Goal: Task Accomplishment & Management: Use online tool/utility

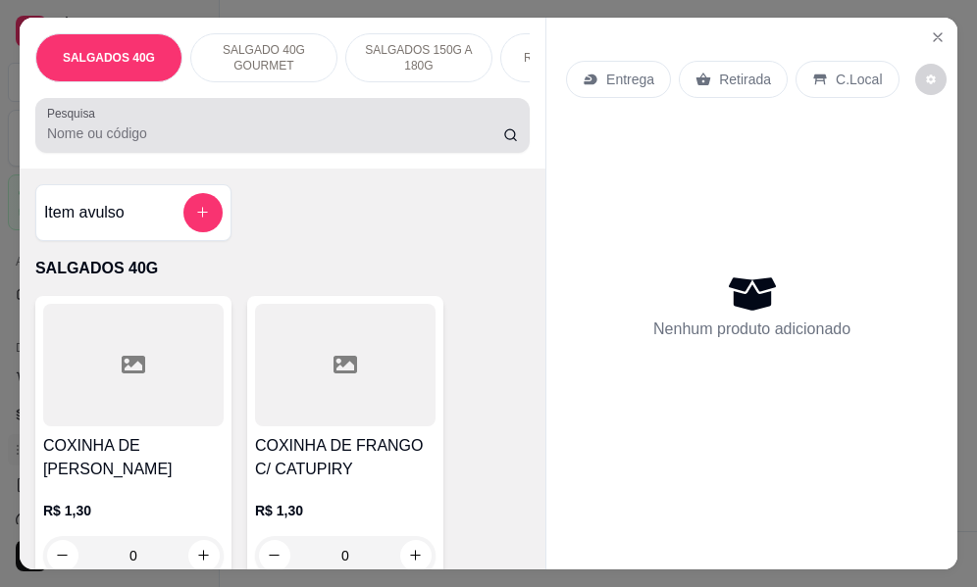
click at [128, 133] on input "Pesquisa" at bounding box center [275, 134] width 456 height 20
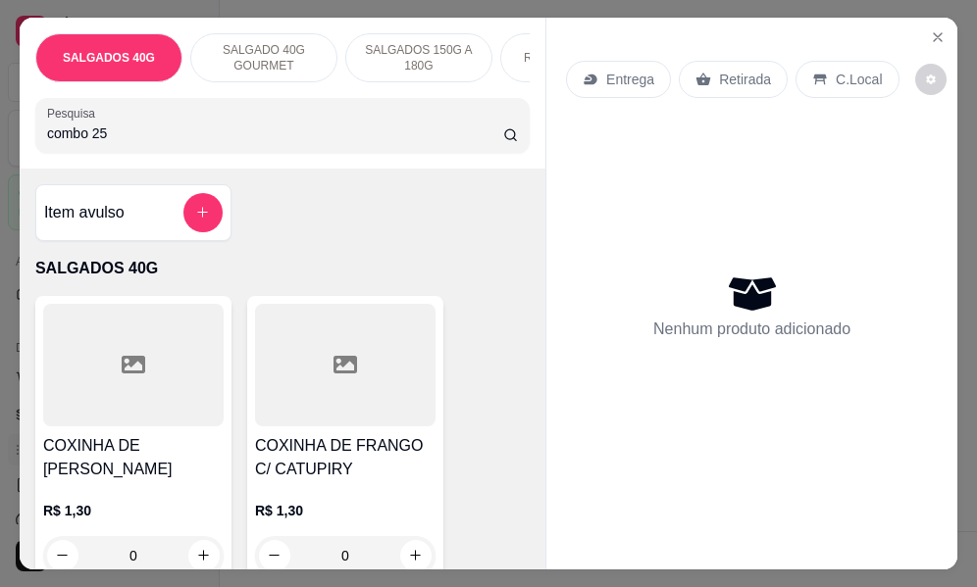
type input "combo 25"
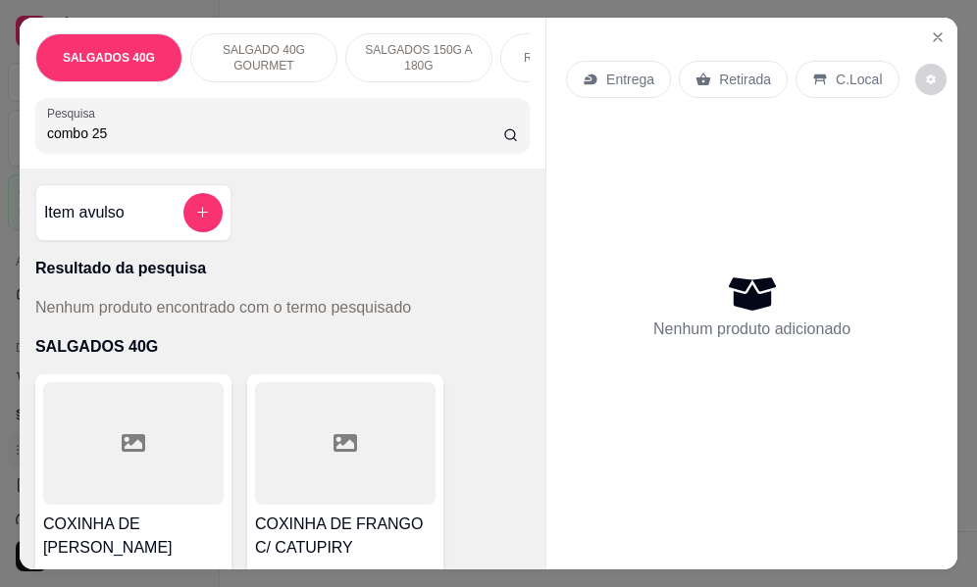
drag, startPoint x: 118, startPoint y: 148, endPoint x: -4, endPoint y: 163, distance: 122.5
click at [0, 163] on html "Diggy Sistema de Gestão D Delícias da D ... Loja fechada Período gratuito até 2…" at bounding box center [488, 293] width 977 height 587
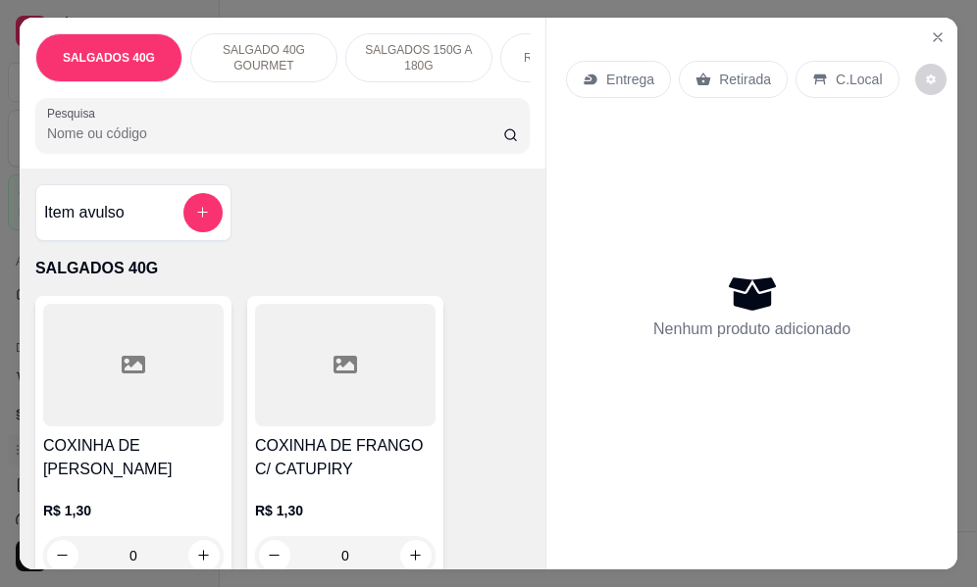
click at [203, 232] on div at bounding box center [202, 212] width 39 height 39
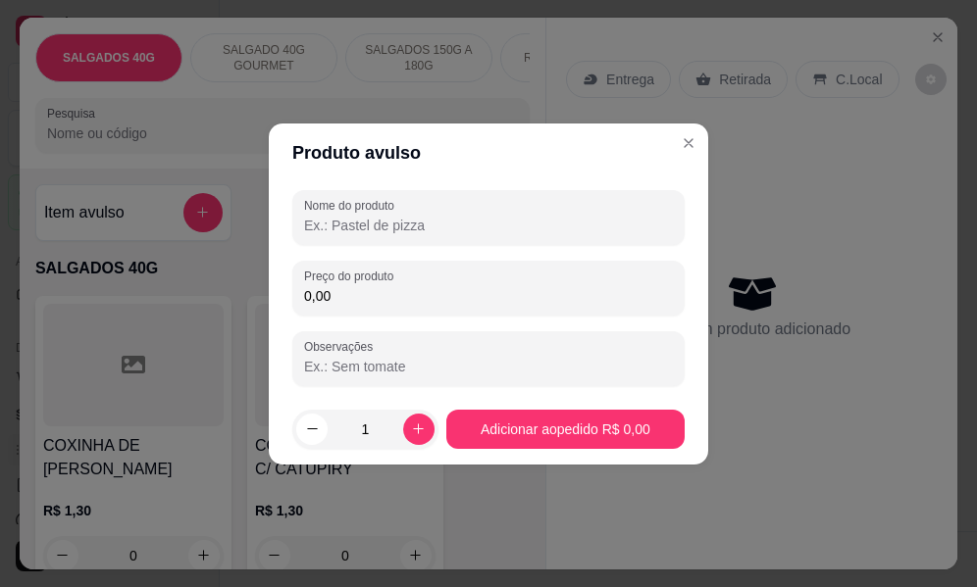
click at [346, 228] on input "Nome do produto" at bounding box center [488, 226] width 369 height 20
type input "c"
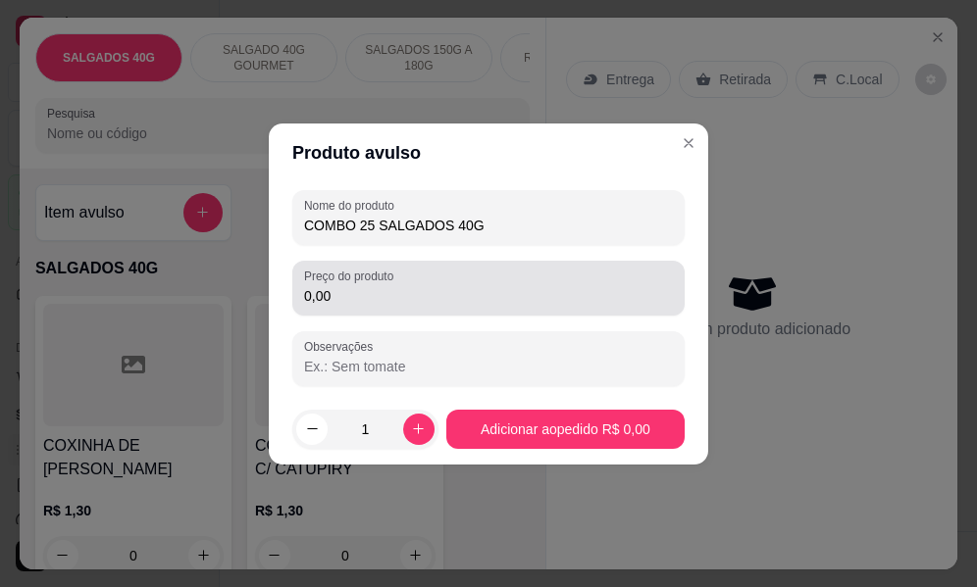
type input "COMBO 25 SALGADOS 40G"
click at [361, 308] on div "Preço do produto 0,00" at bounding box center [488, 288] width 392 height 55
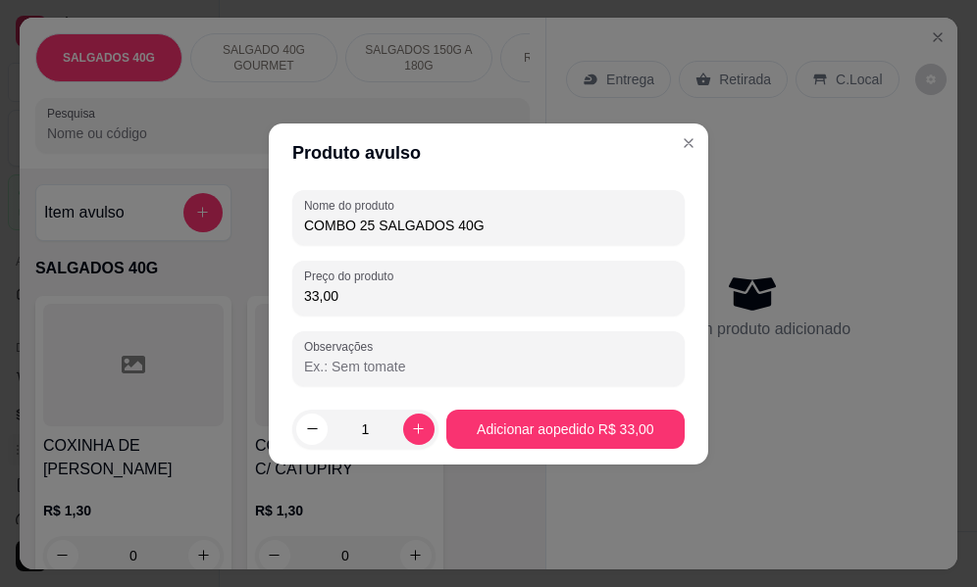
type input "33,00"
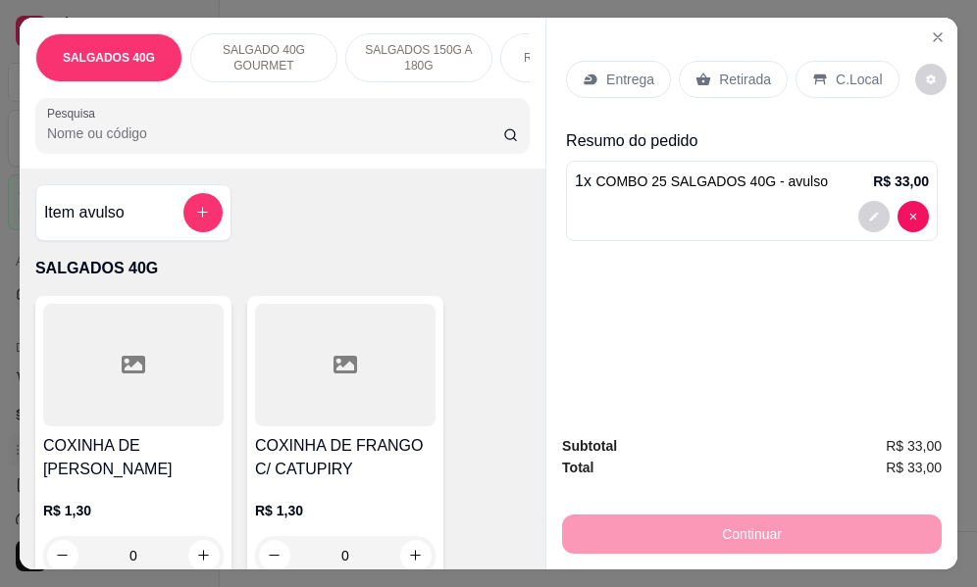
click at [633, 73] on p "Entrega" at bounding box center [630, 80] width 48 height 20
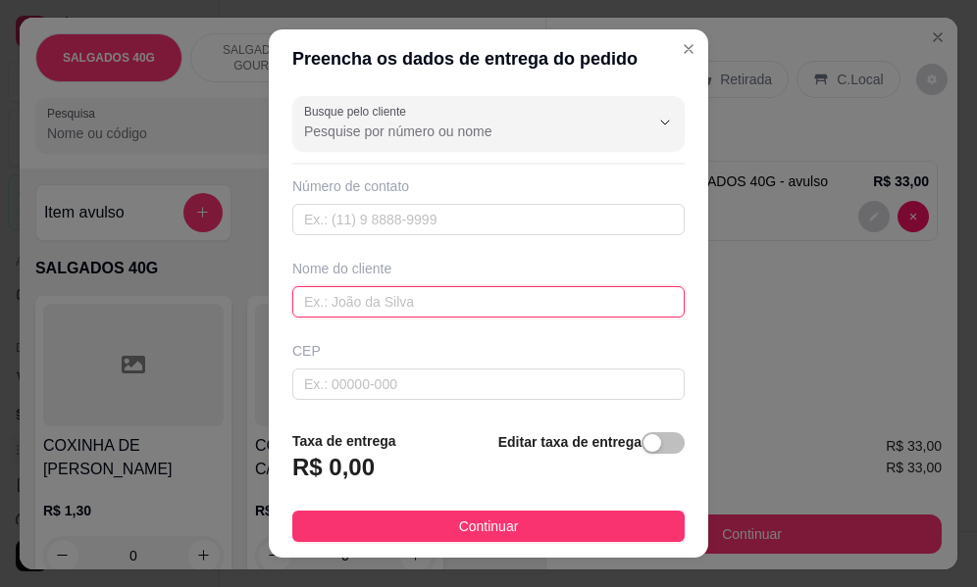
click at [371, 306] on input "text" at bounding box center [488, 301] width 392 height 31
type input "ANA"
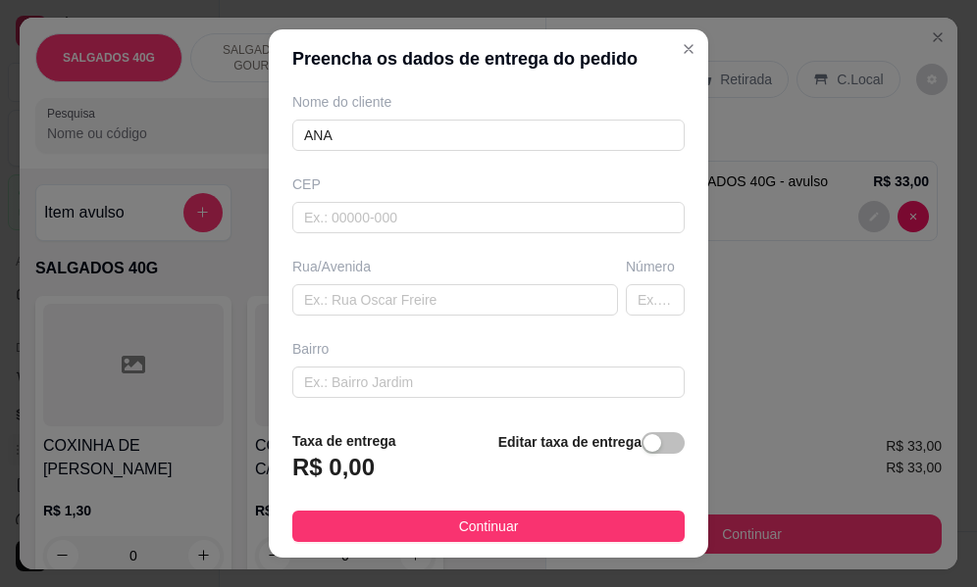
scroll to position [190, 0]
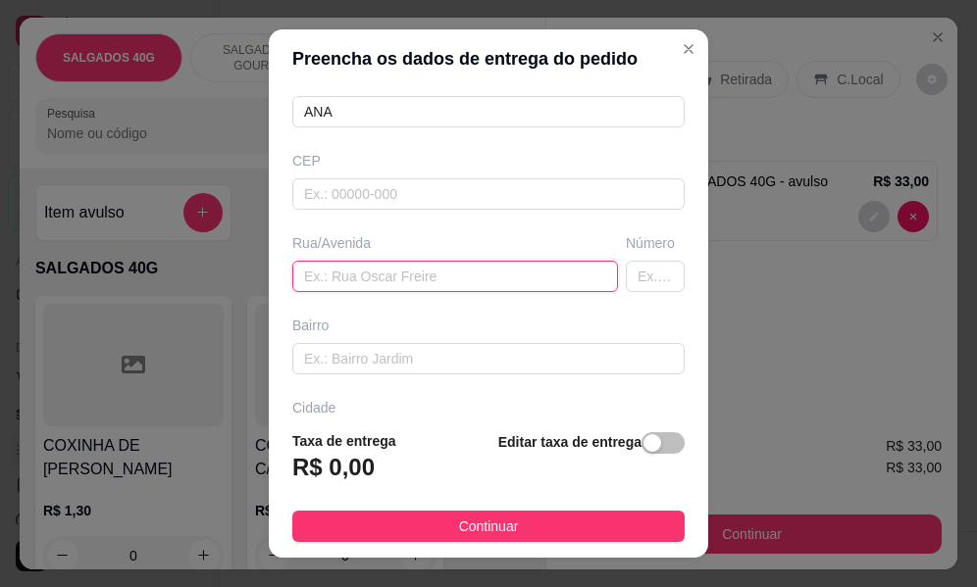
click at [410, 274] on input "text" at bounding box center [455, 276] width 326 height 31
type input "[PERSON_NAME]"
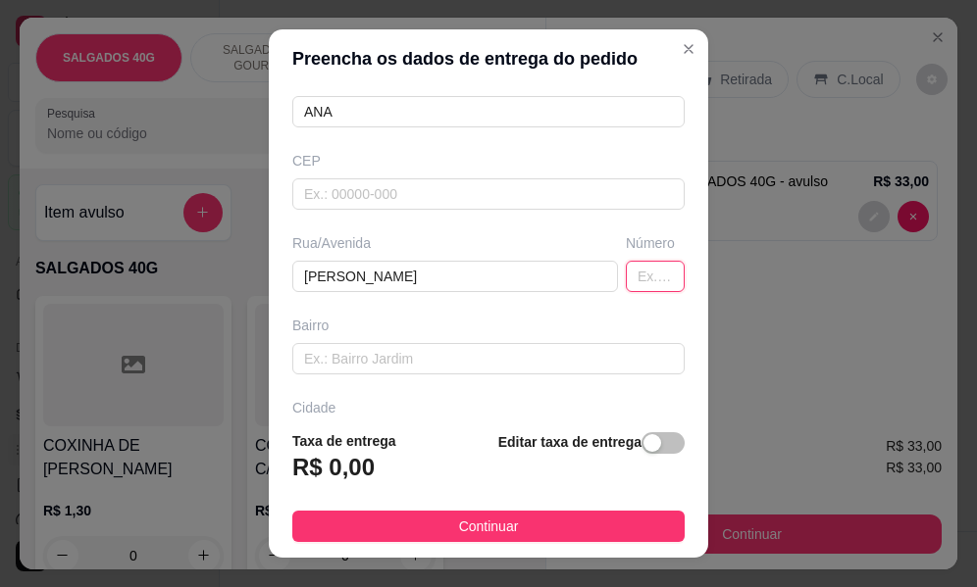
click at [626, 273] on input "text" at bounding box center [655, 276] width 59 height 31
type input "3595 C83"
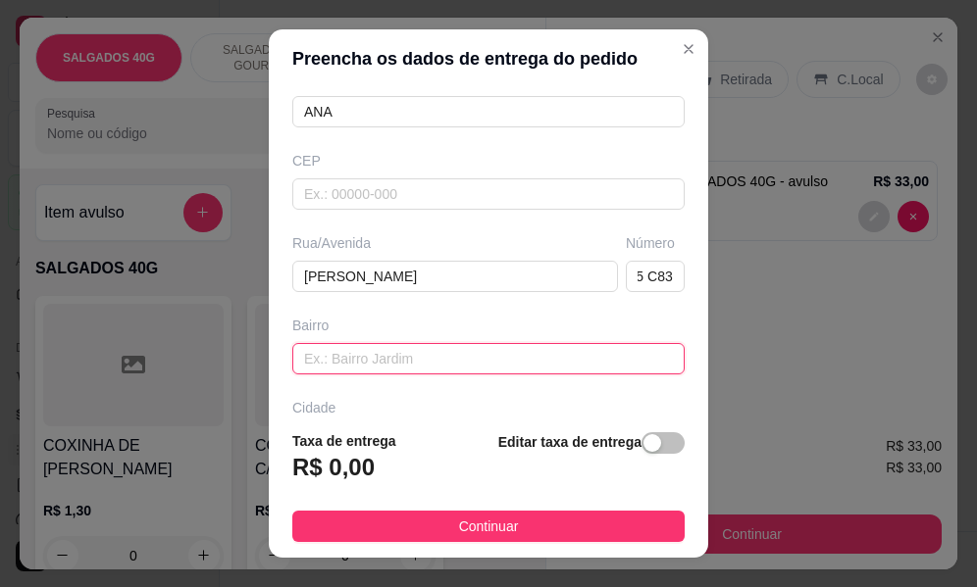
click at [417, 360] on input "text" at bounding box center [488, 358] width 392 height 31
type input "VILA ANGORA"
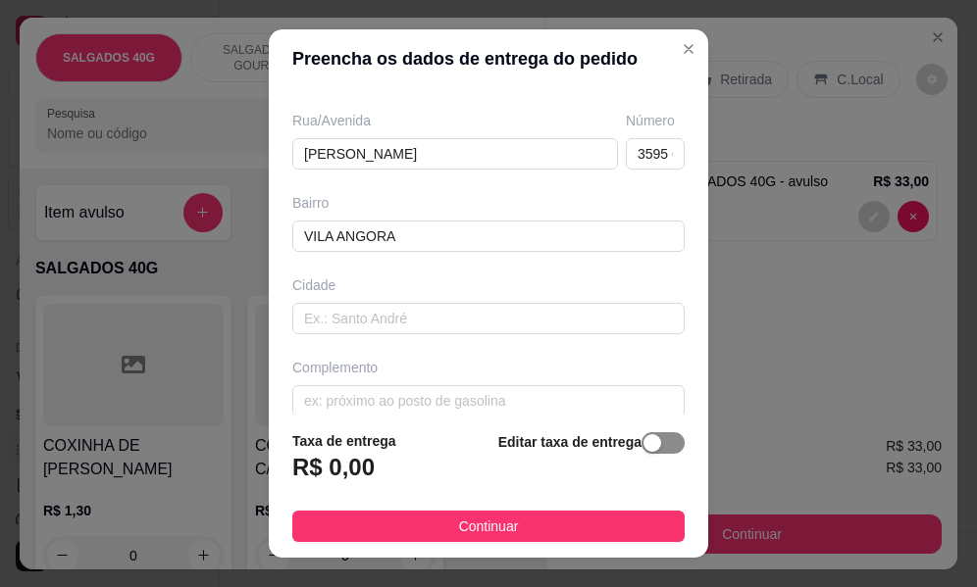
scroll to position [334, 0]
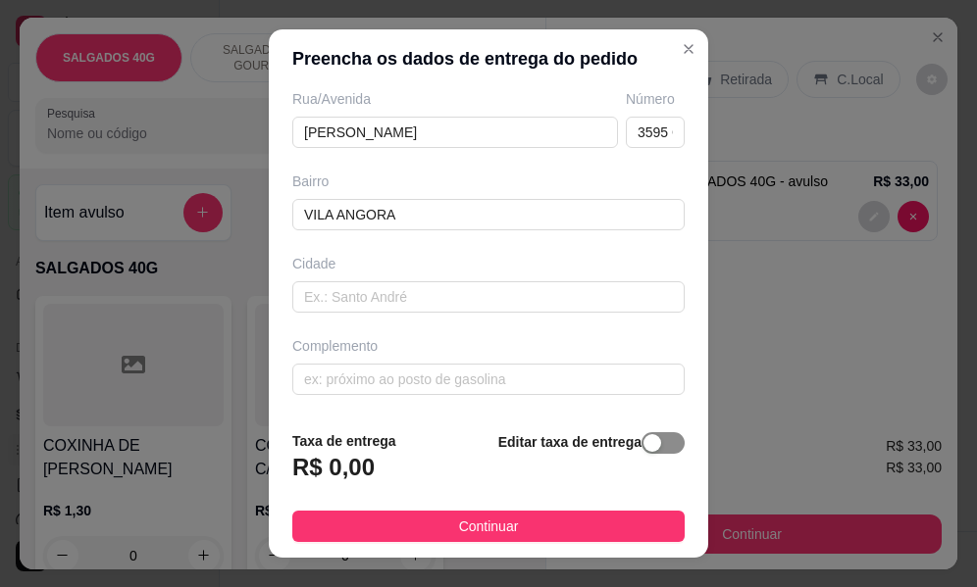
click at [647, 445] on span "button" at bounding box center [662, 444] width 43 height 22
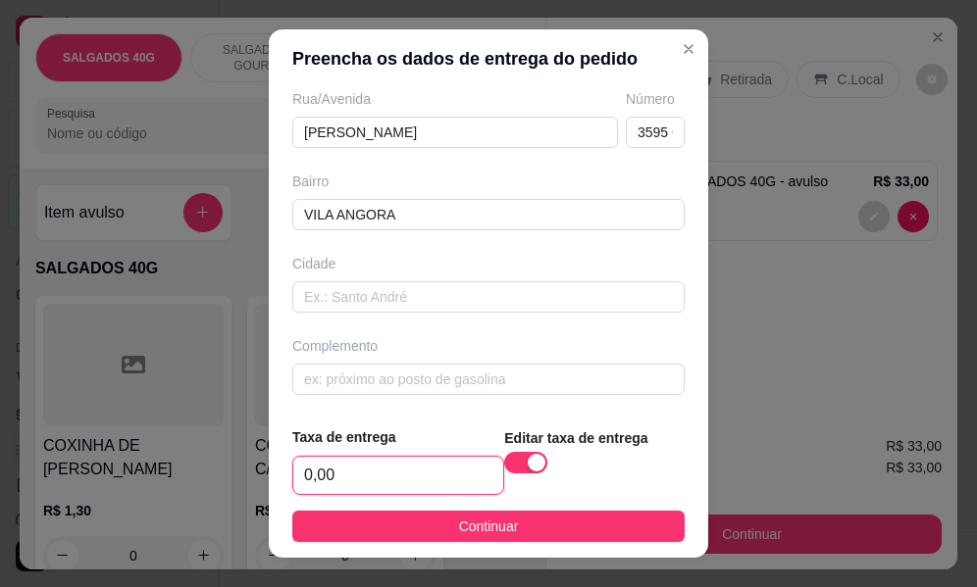
click at [363, 486] on input "0,00" at bounding box center [398, 475] width 210 height 37
type input "6,00"
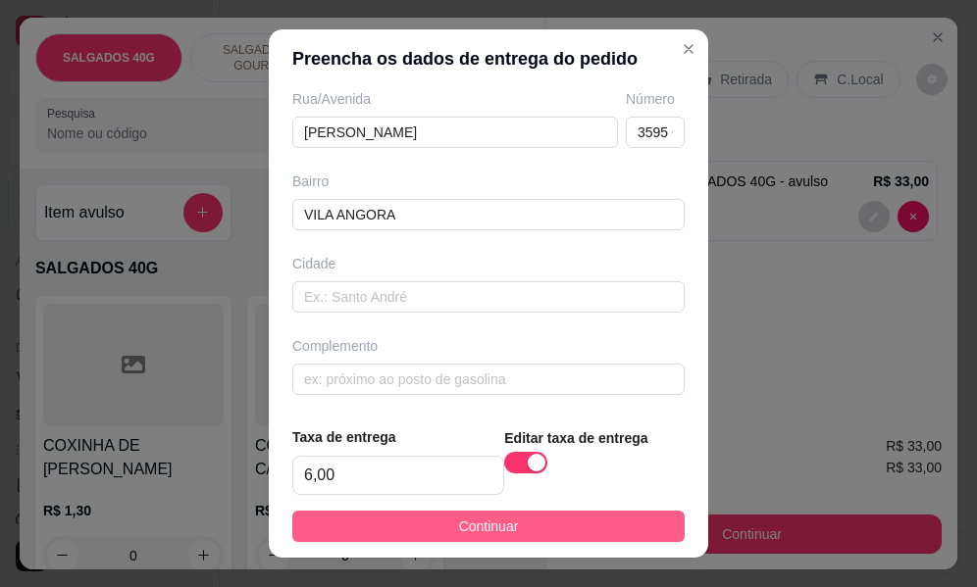
click at [565, 532] on button "Continuar" at bounding box center [488, 526] width 392 height 31
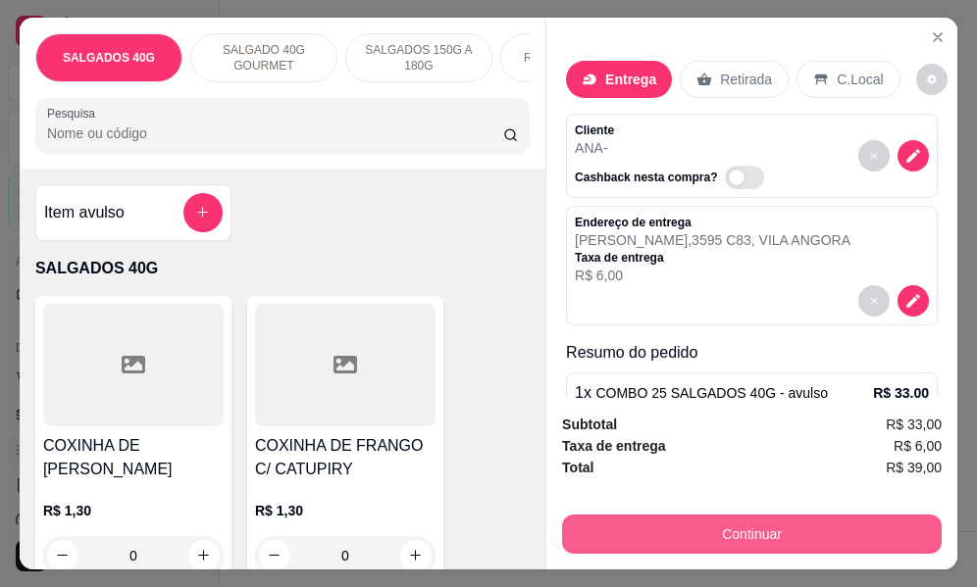
click at [698, 519] on button "Continuar" at bounding box center [752, 534] width 380 height 39
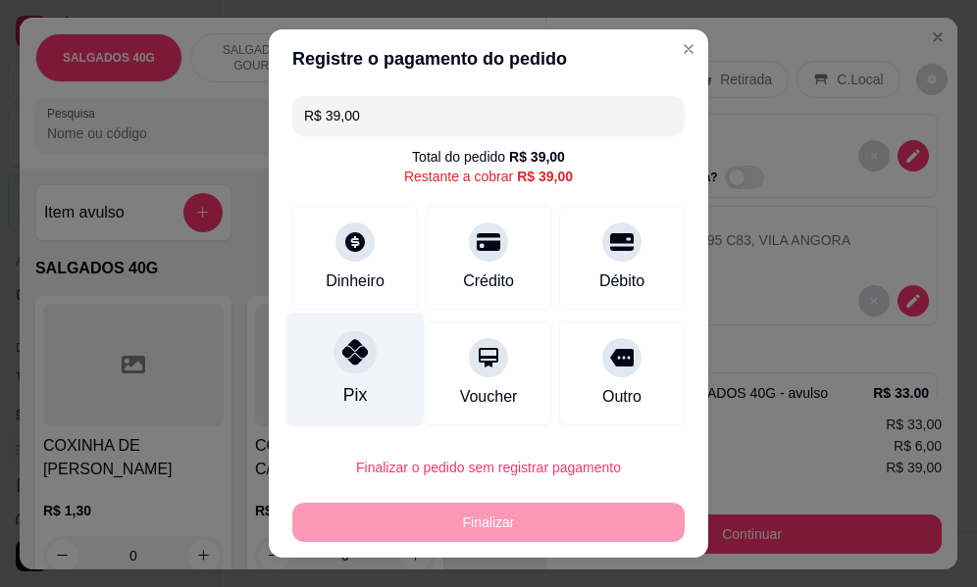
click at [350, 355] on icon at bounding box center [355, 352] width 26 height 26
type input "R$ 0,00"
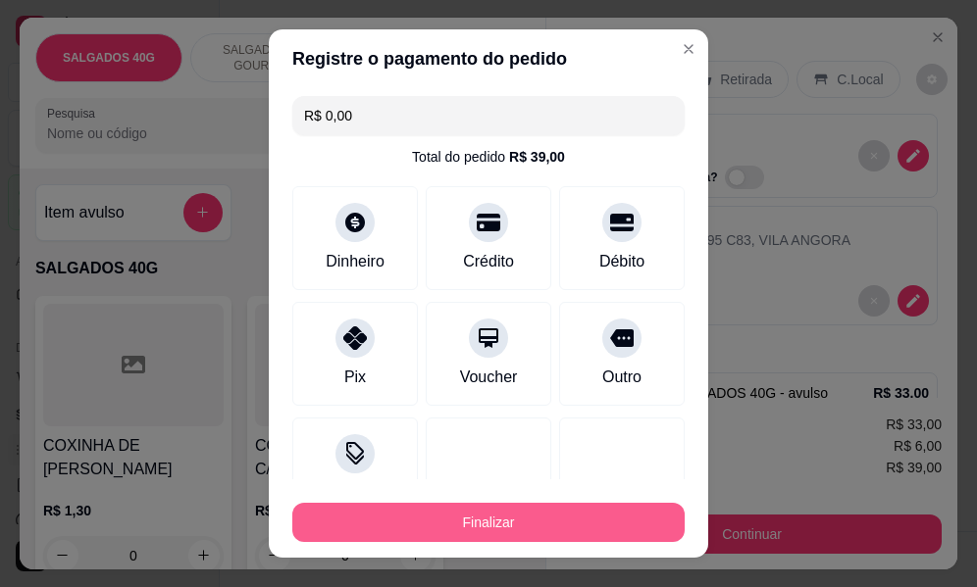
click at [556, 527] on button "Finalizar" at bounding box center [488, 522] width 392 height 39
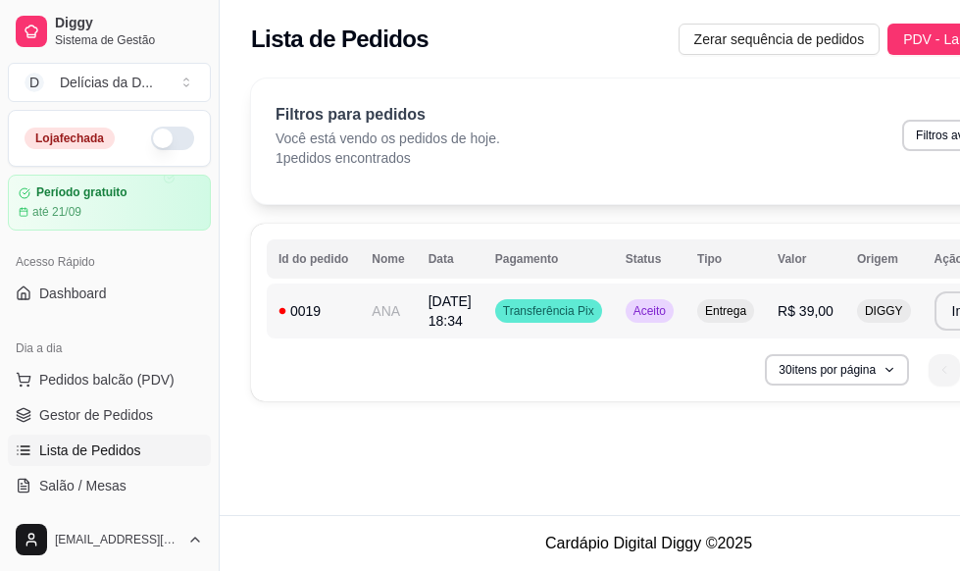
click at [388, 314] on td "ANA" at bounding box center [388, 310] width 56 height 55
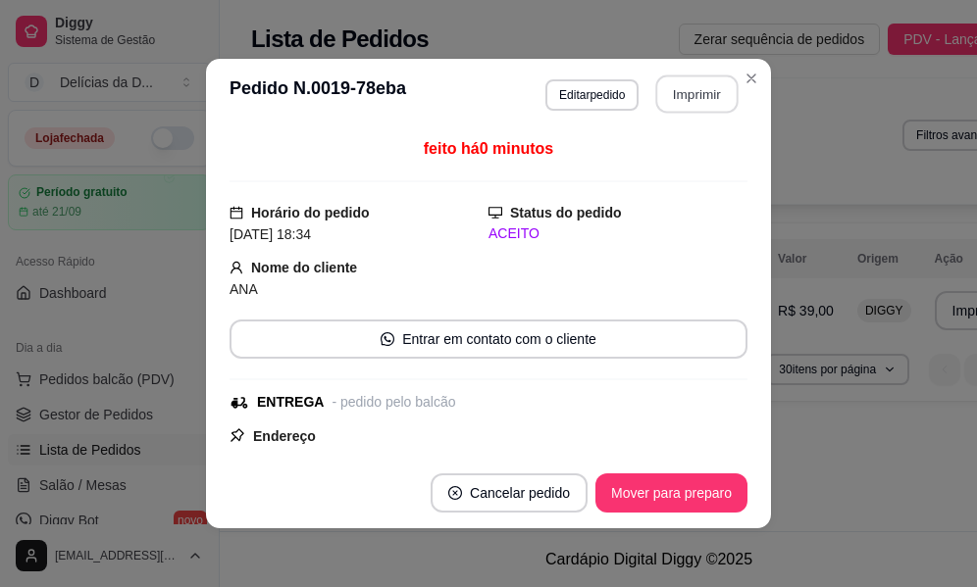
click at [699, 102] on button "Imprimir" at bounding box center [697, 95] width 82 height 38
click at [701, 97] on button "Imprimir" at bounding box center [696, 94] width 85 height 39
